Goal: Task Accomplishment & Management: Complete application form

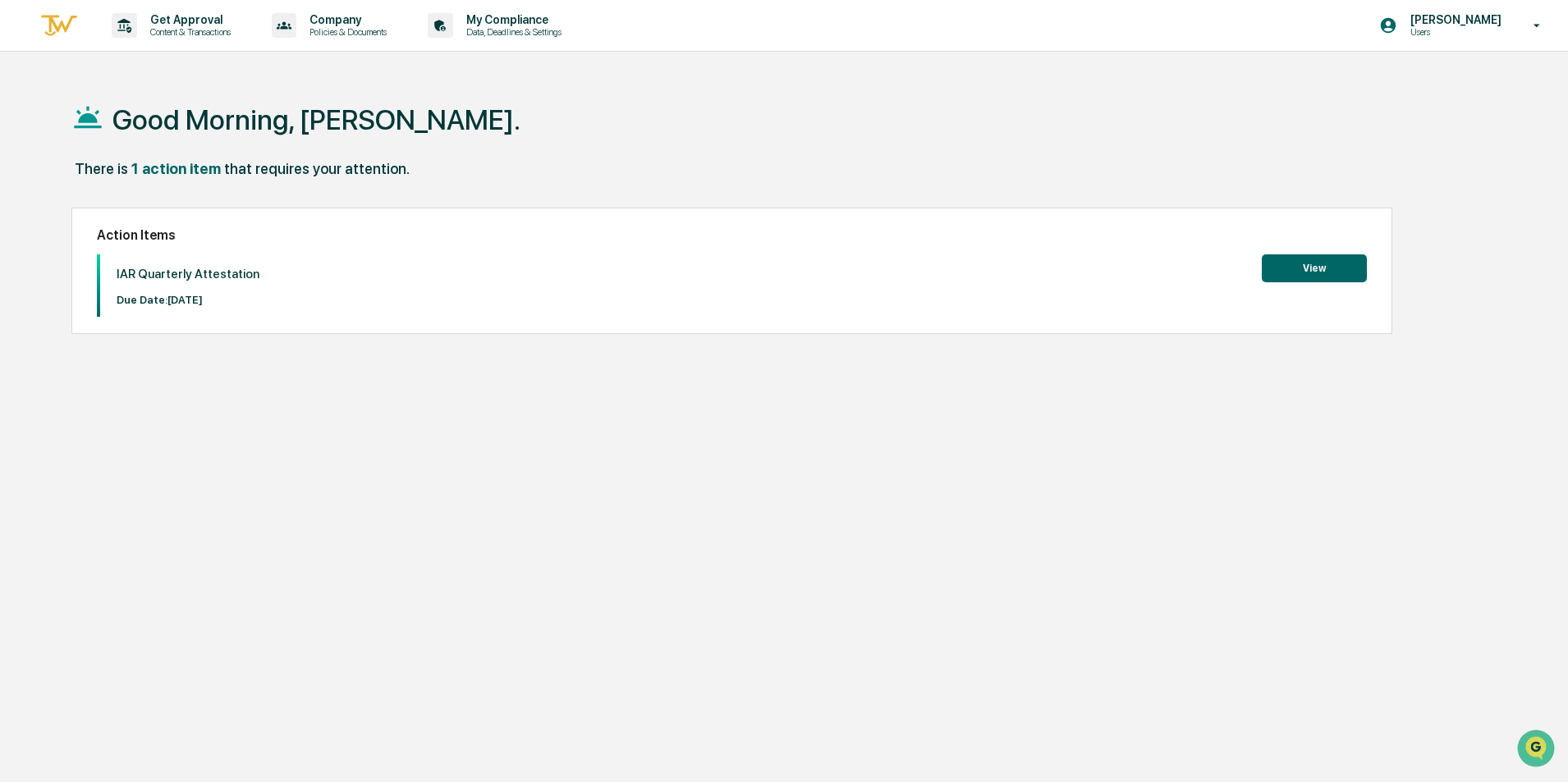
click at [1309, 272] on button "View" at bounding box center [1314, 268] width 105 height 28
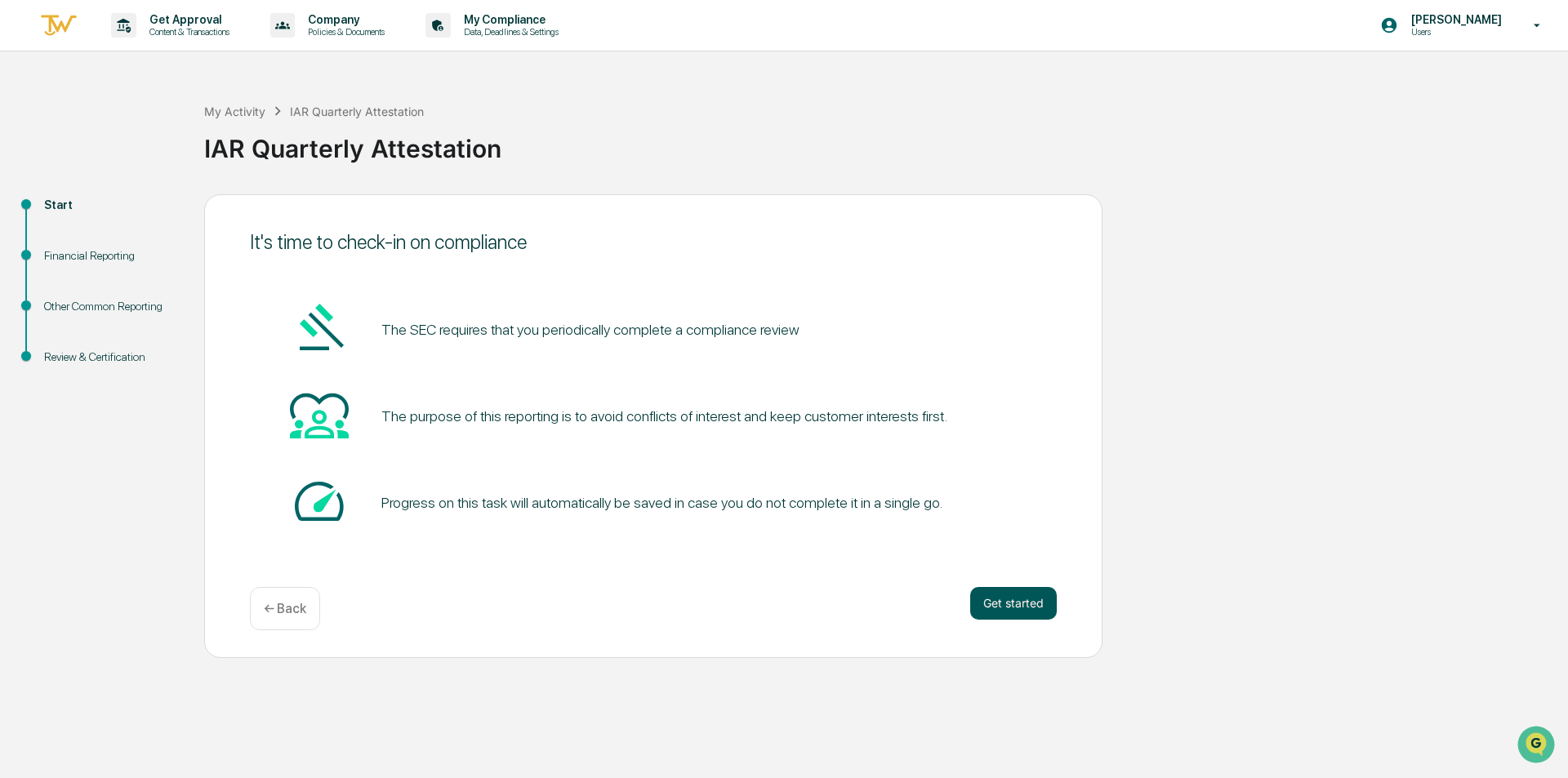
click at [1015, 602] on button "Get started" at bounding box center [1013, 603] width 86 height 33
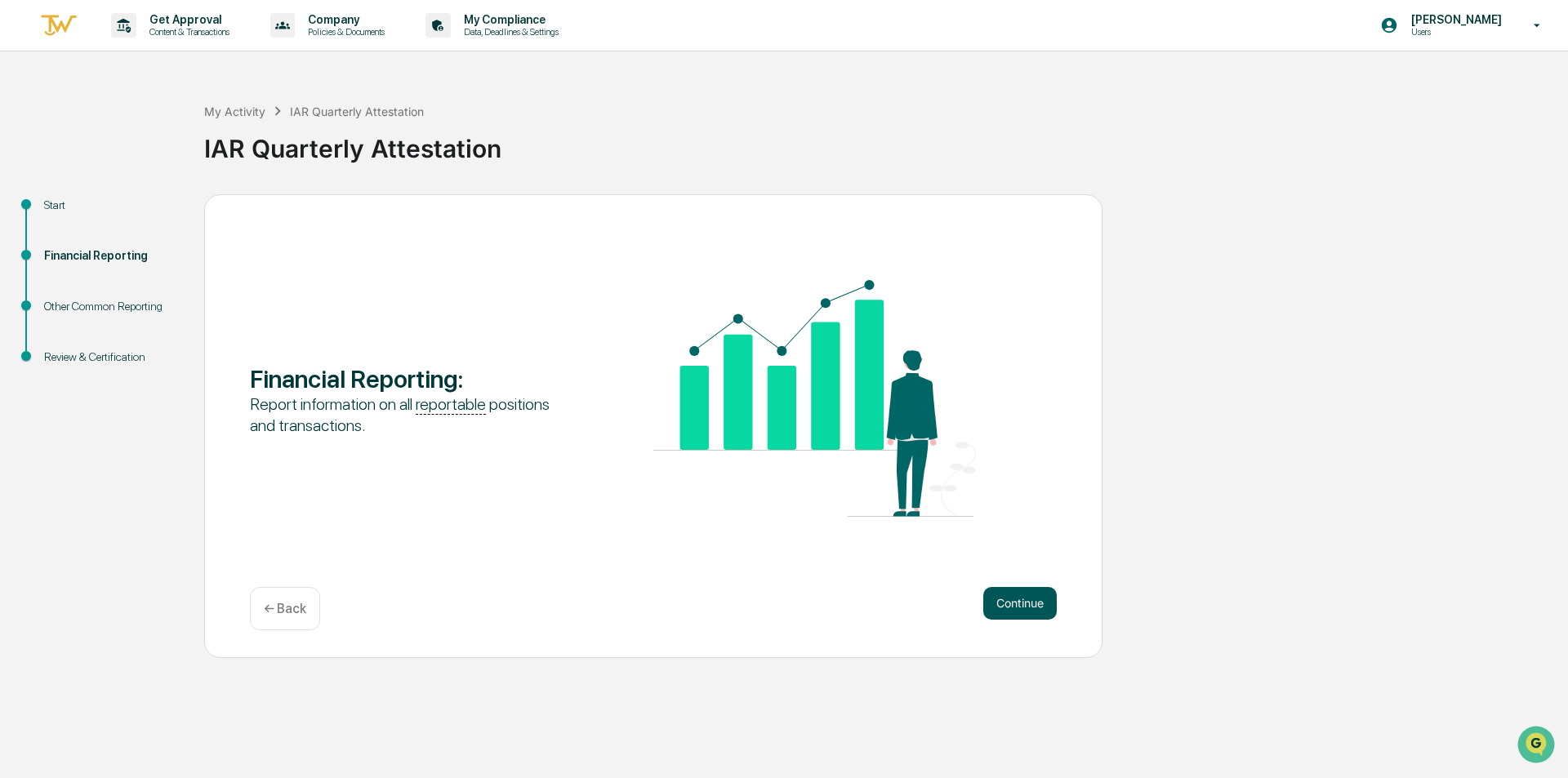
click at [1017, 602] on button "Continue" at bounding box center [1020, 603] width 73 height 33
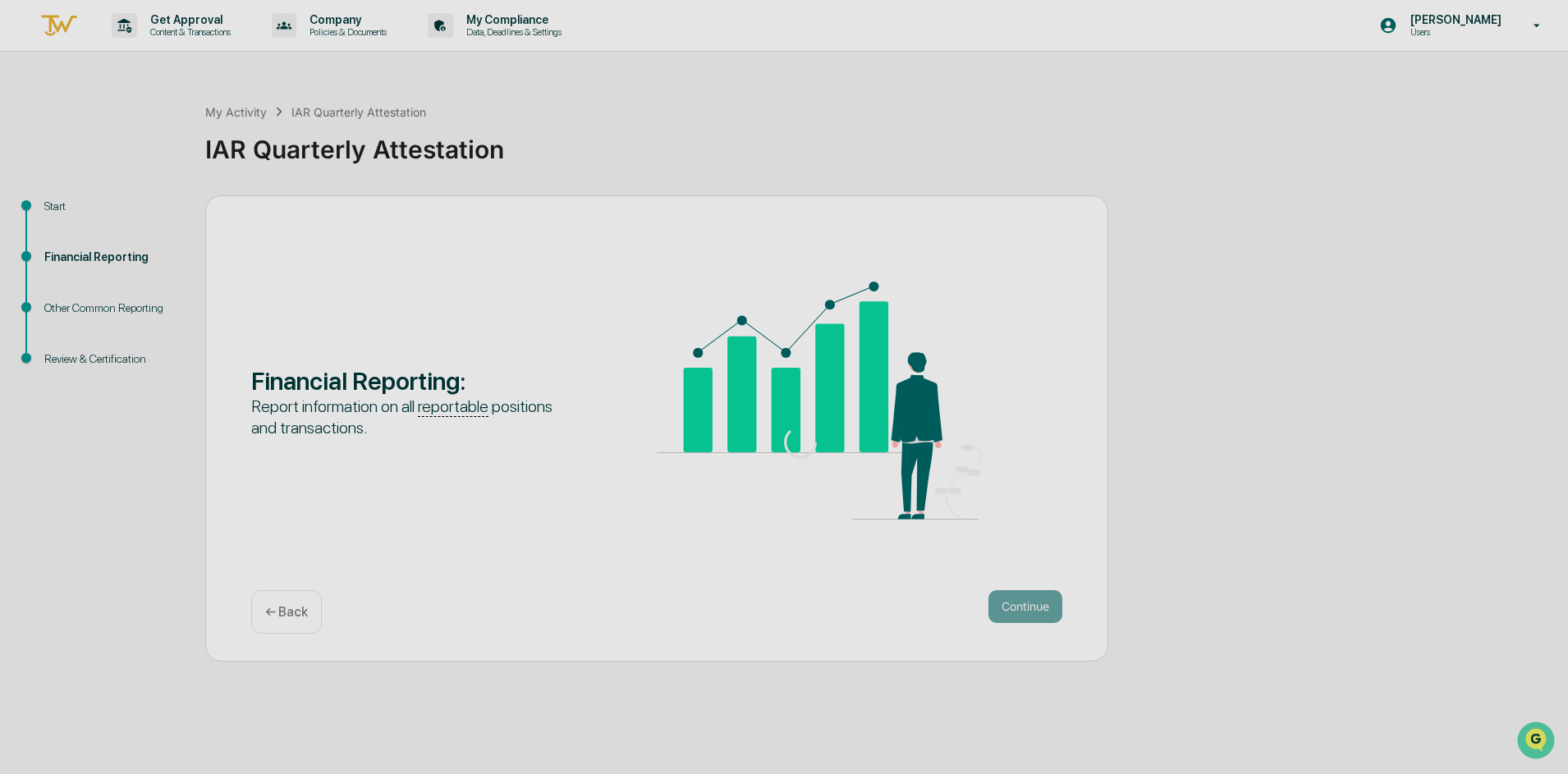
click at [1022, 605] on div at bounding box center [800, 442] width 1600 height 884
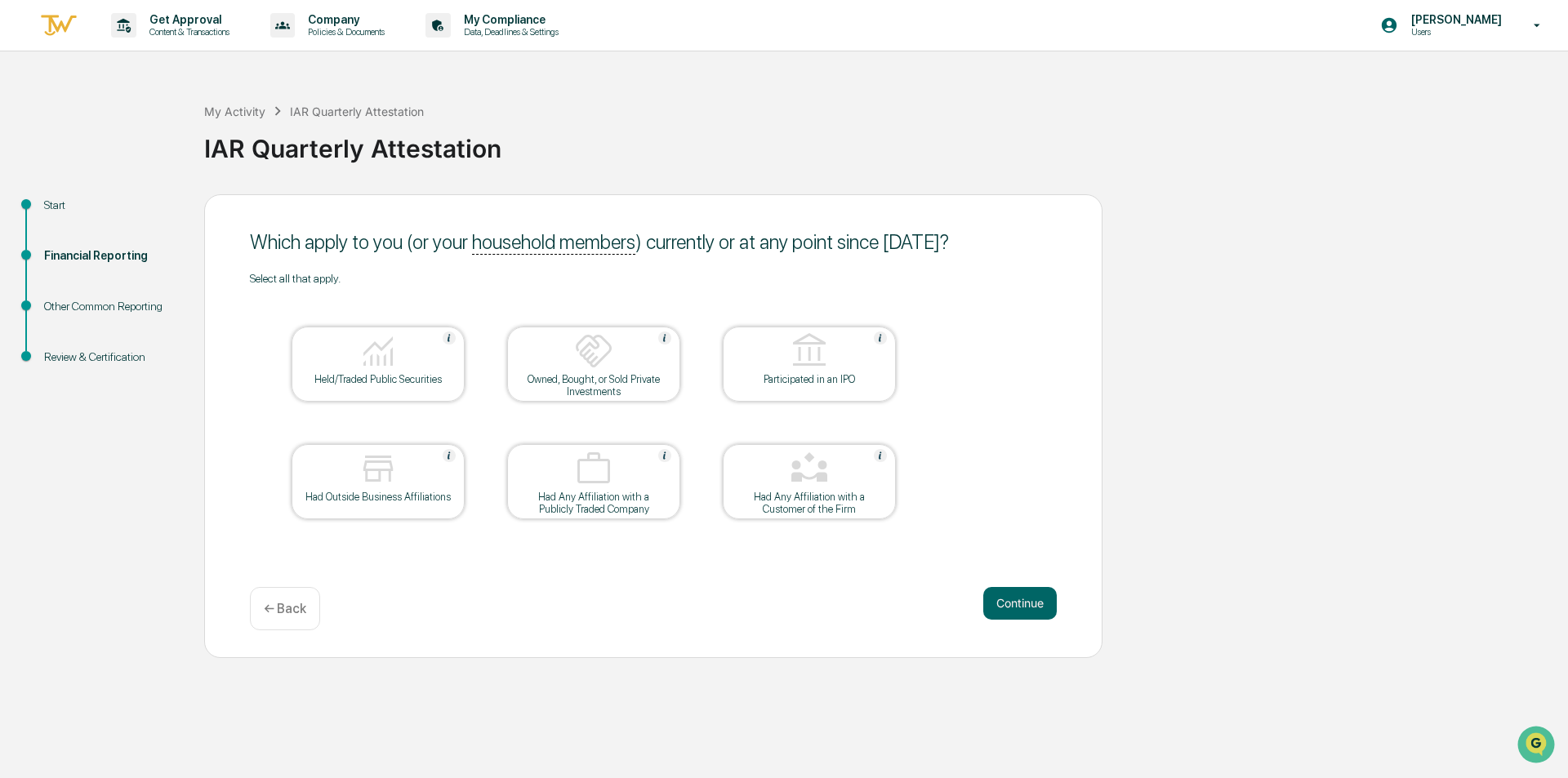
click at [559, 613] on div "Continue ← Back" at bounding box center [653, 609] width 807 height 44
click at [1014, 604] on button "Continue" at bounding box center [1020, 603] width 73 height 33
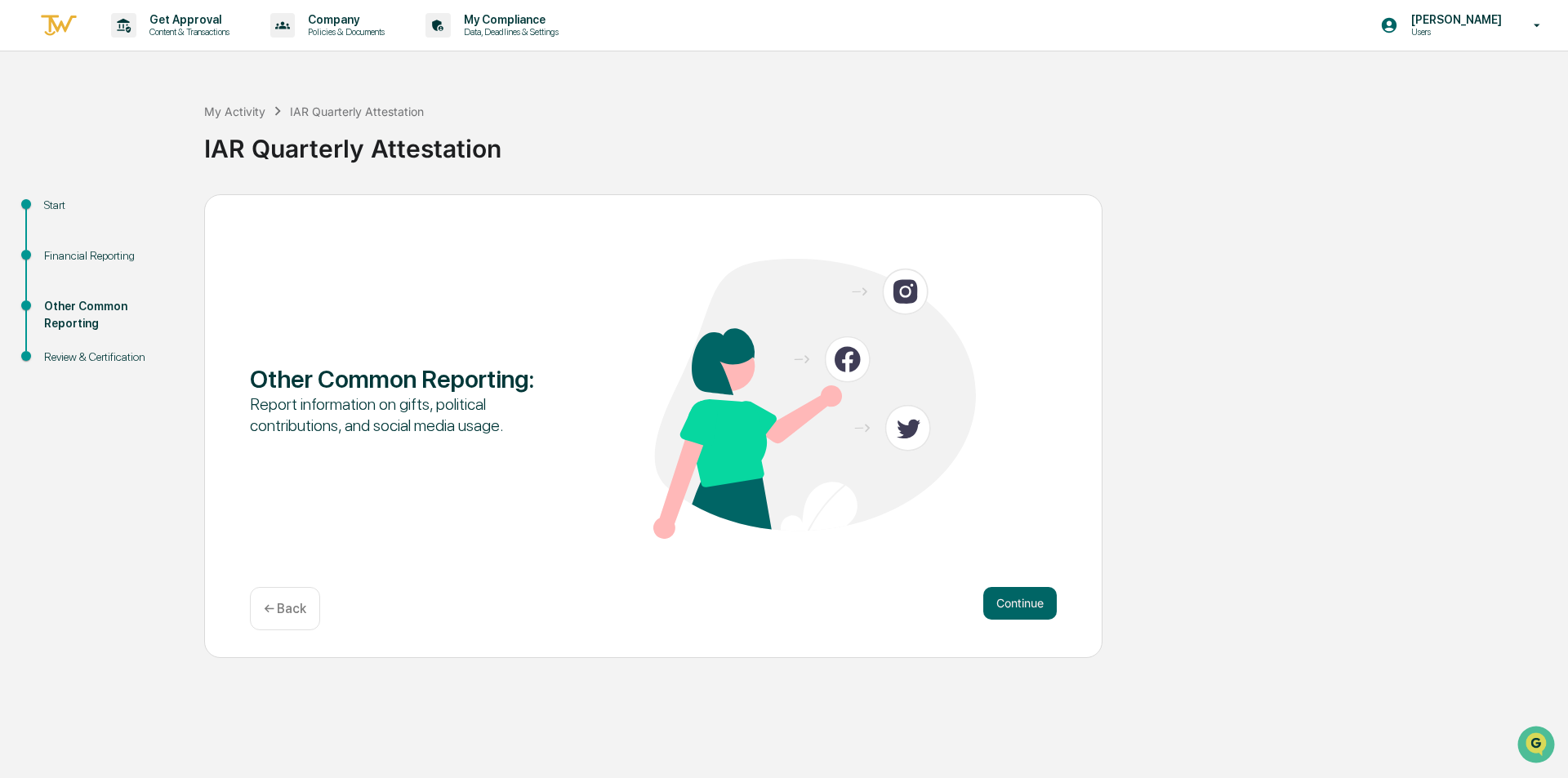
click at [1014, 604] on button "Continue" at bounding box center [1020, 603] width 73 height 33
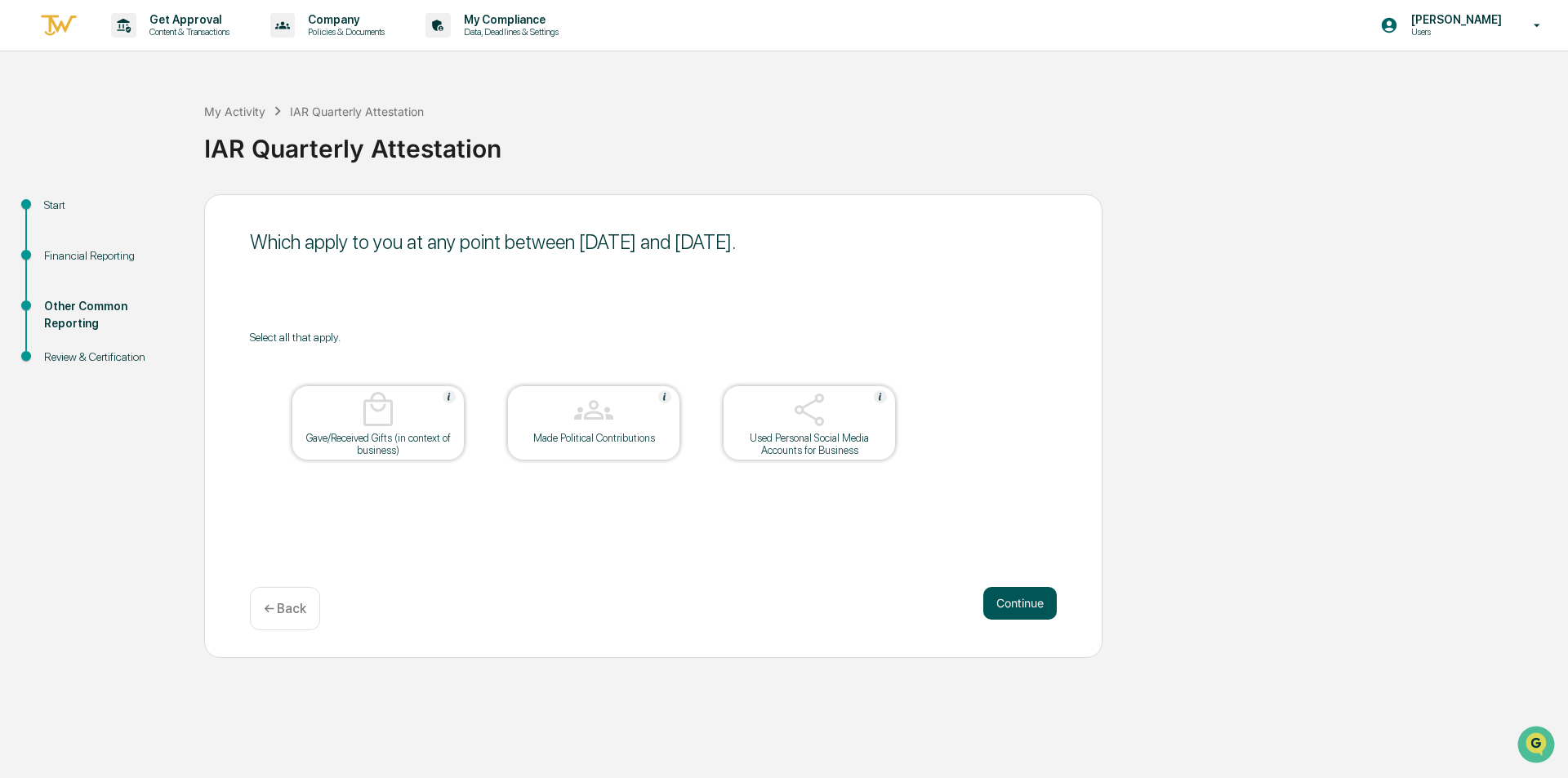
click at [1023, 602] on button "Continue" at bounding box center [1020, 603] width 73 height 33
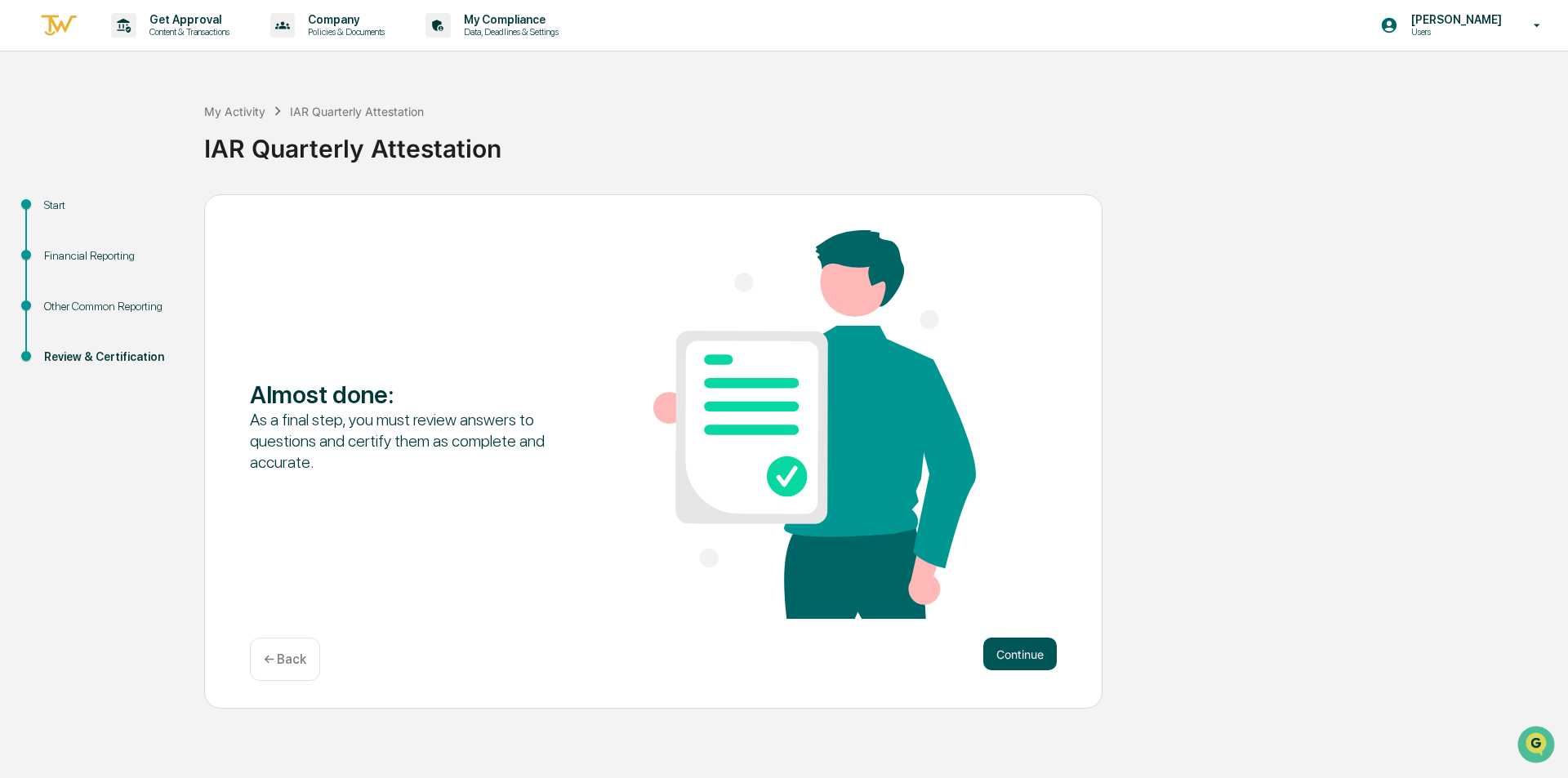
click at [1014, 652] on button "Continue" at bounding box center [1020, 654] width 73 height 33
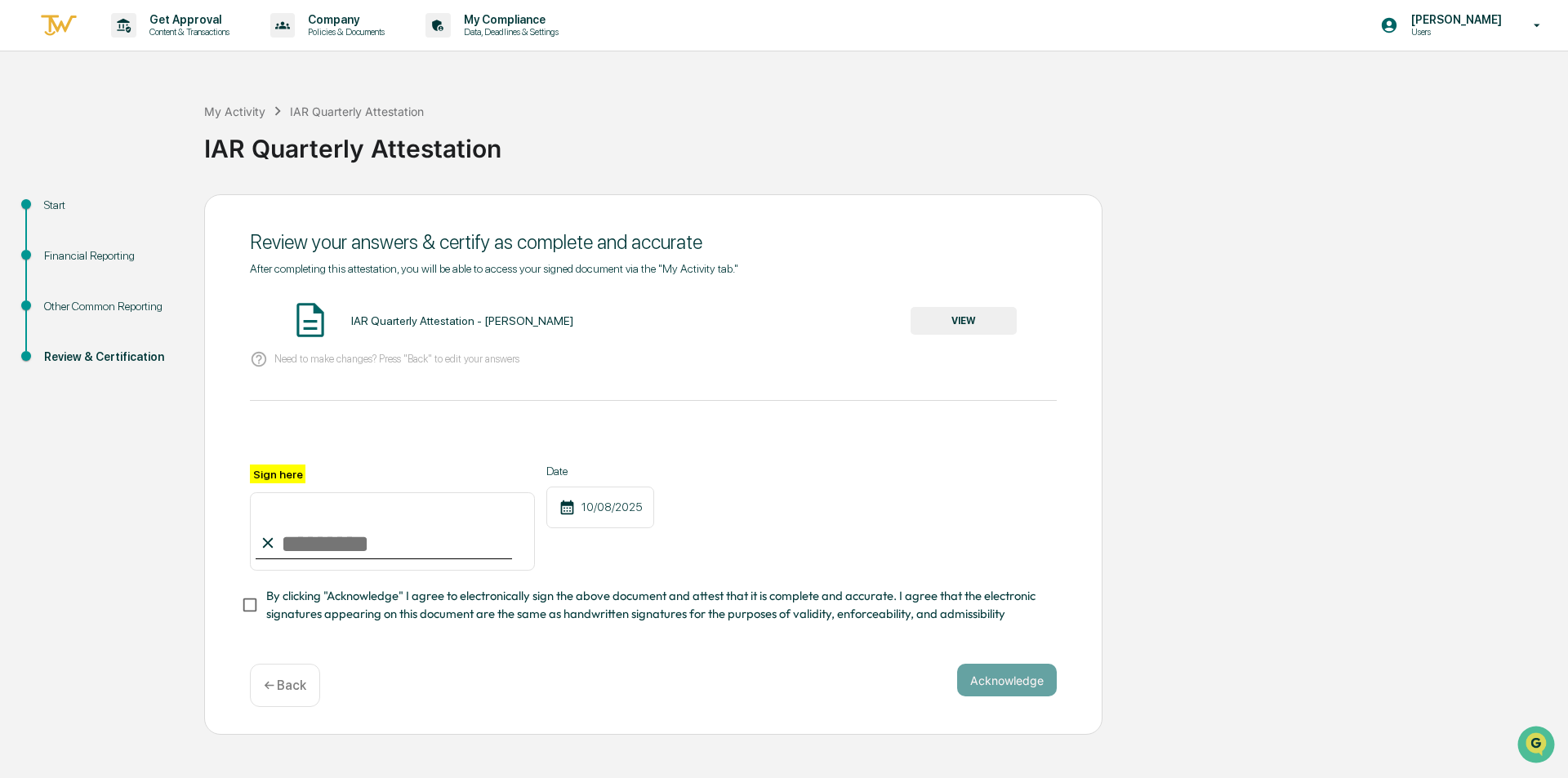
click at [964, 319] on button "VIEW" at bounding box center [963, 321] width 106 height 28
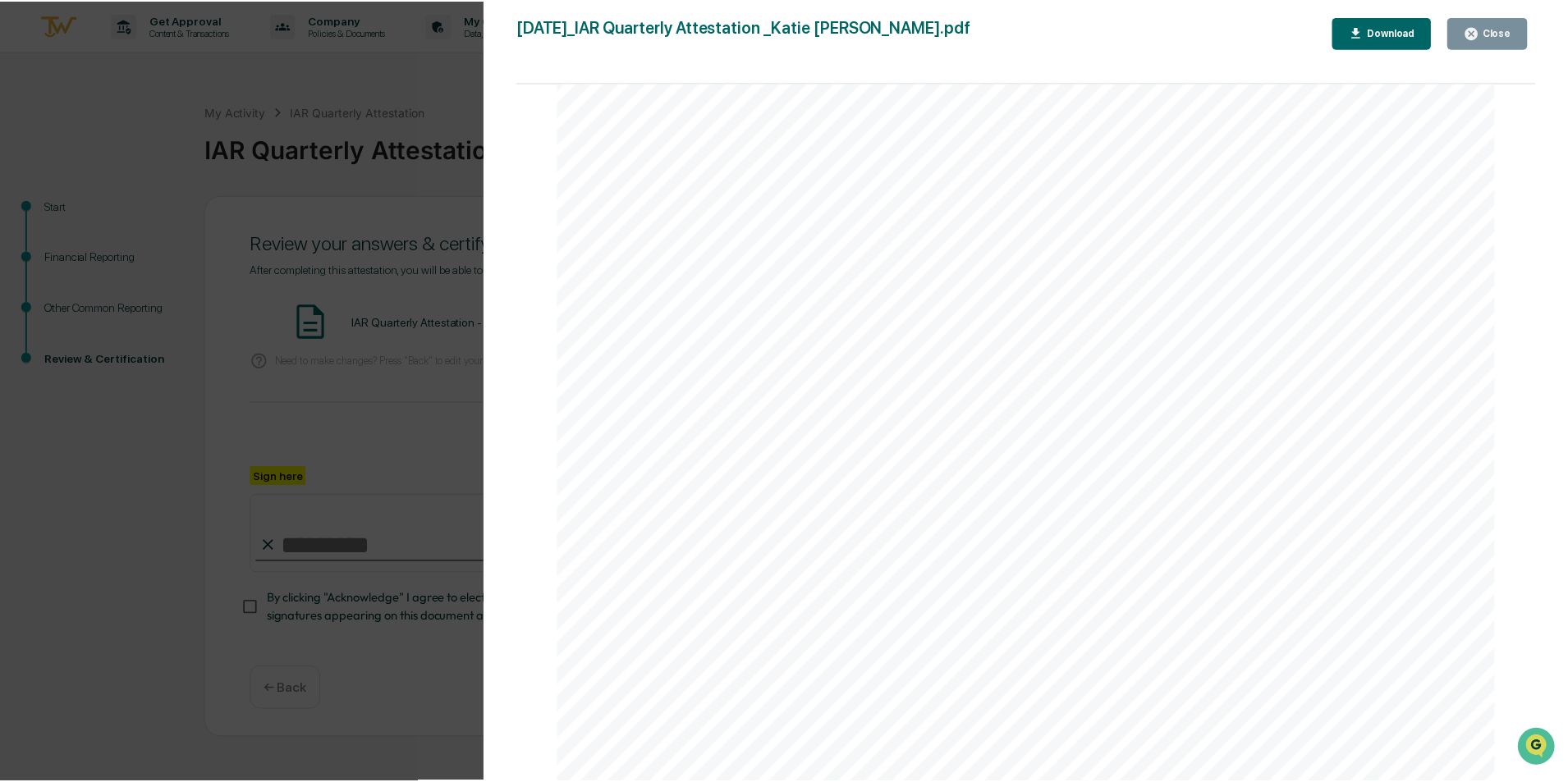
scroll to position [3444, 0]
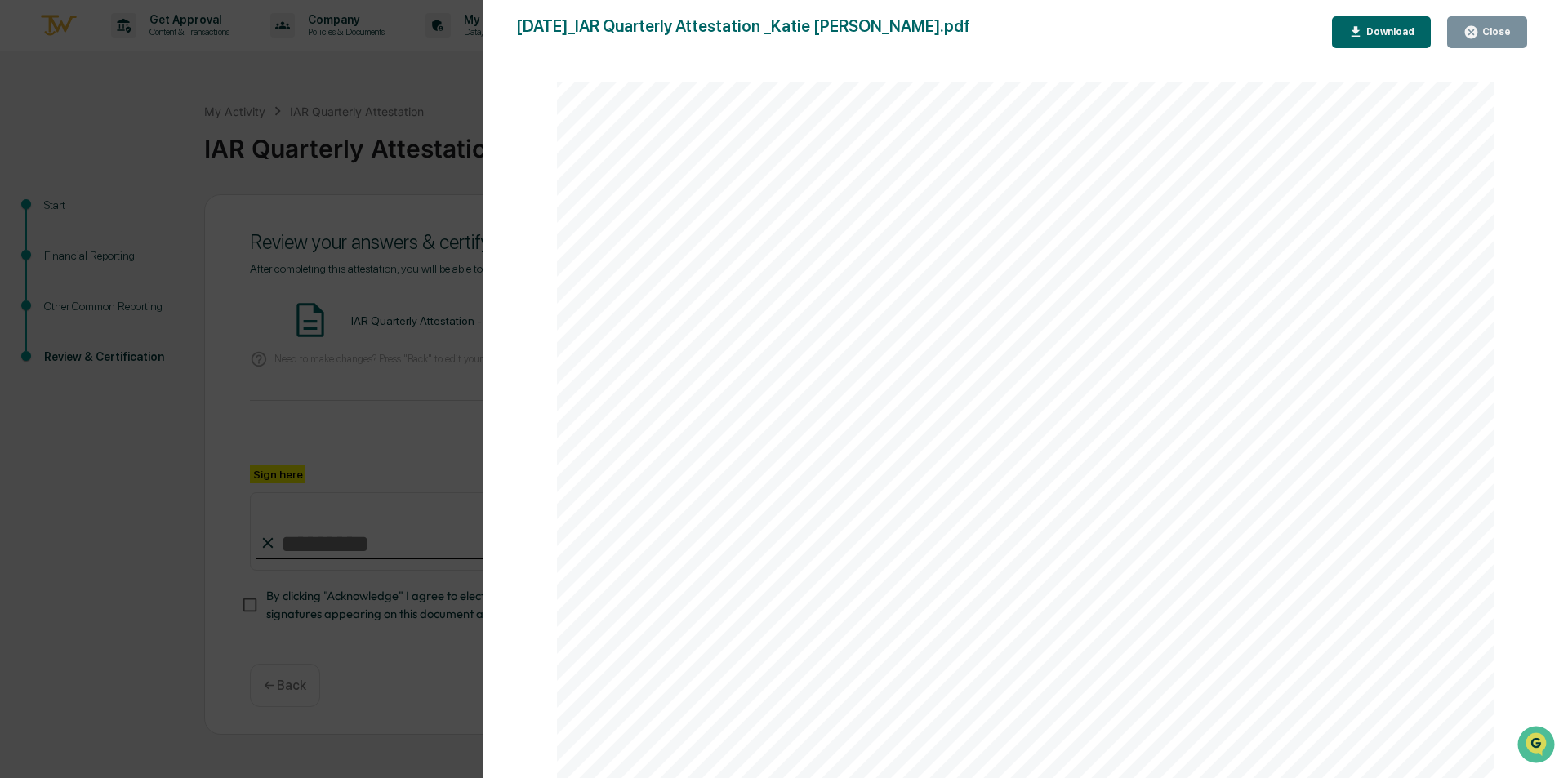
click at [1482, 29] on div "Close" at bounding box center [1495, 31] width 32 height 12
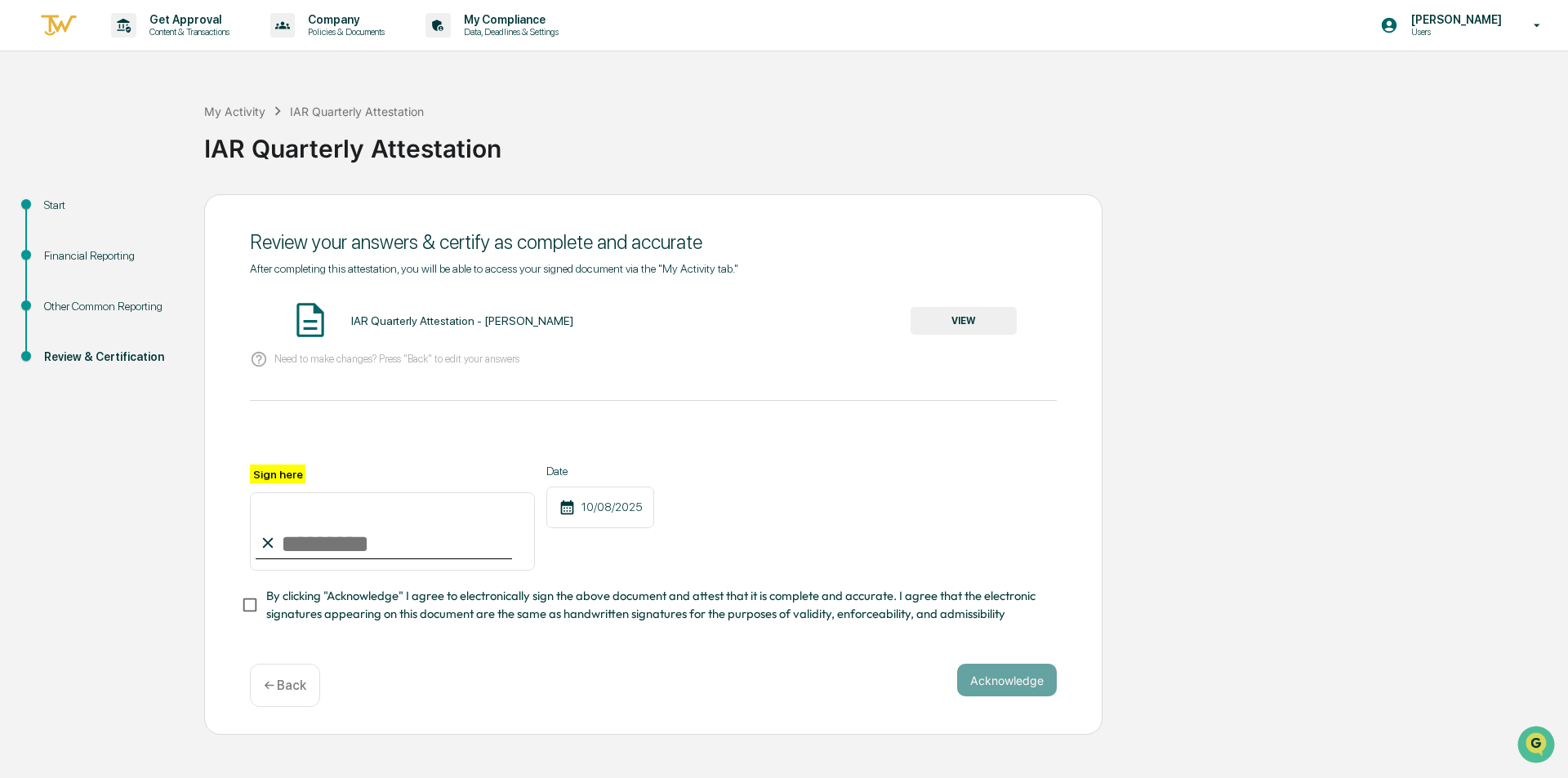
click at [294, 546] on input "Sign here" at bounding box center [392, 532] width 285 height 78
type input "**********"
click at [1002, 686] on button "Acknowledge" at bounding box center [1007, 680] width 100 height 33
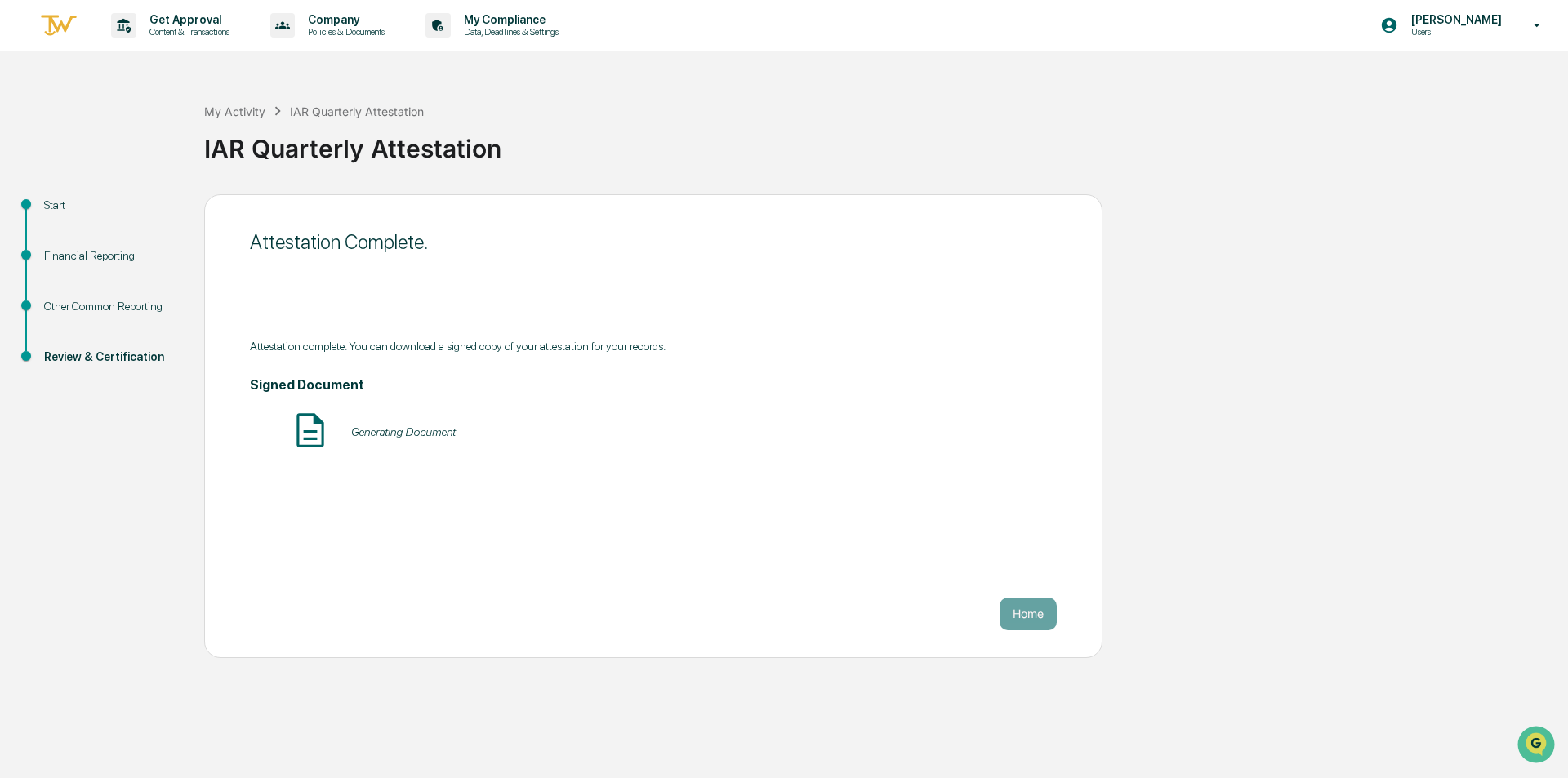
click at [763, 453] on div "Generating Document" at bounding box center [653, 431] width 807 height 44
click at [1029, 610] on button "Home" at bounding box center [1028, 614] width 57 height 33
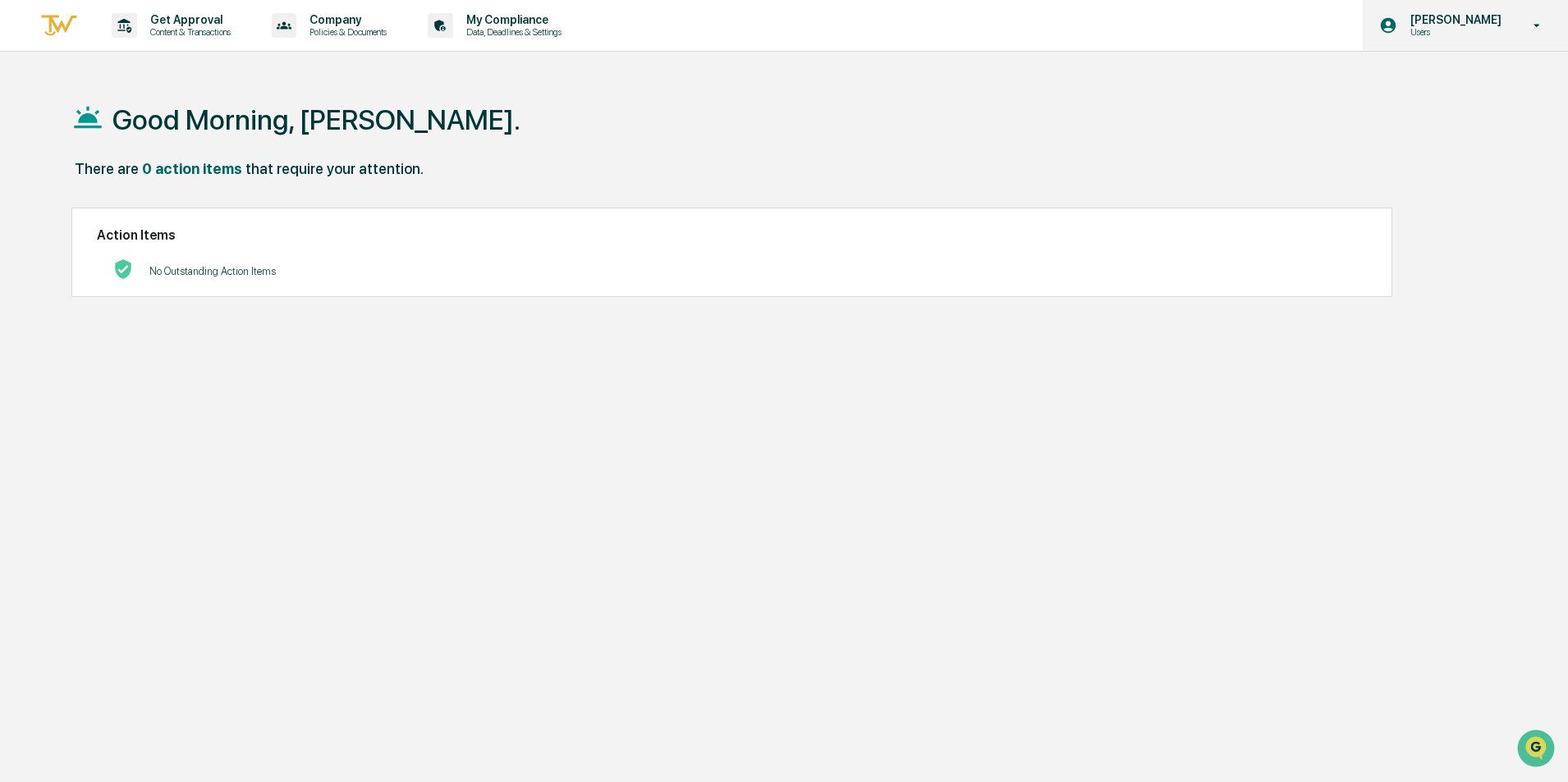
click at [1533, 21] on icon at bounding box center [1537, 25] width 29 height 15
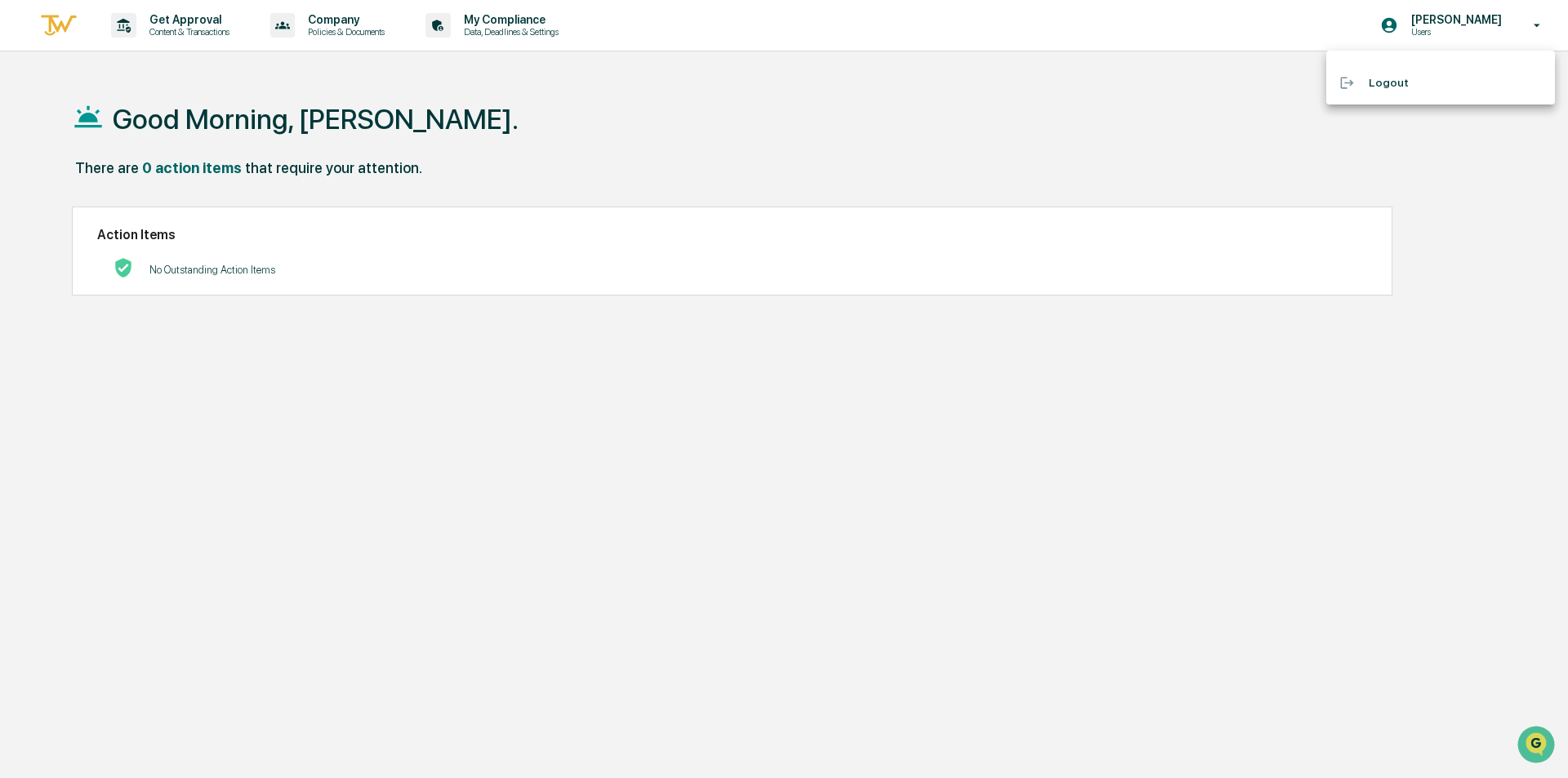
click at [1383, 81] on li "Logout" at bounding box center [1440, 83] width 229 height 30
